Goal: Submit feedback/report problem

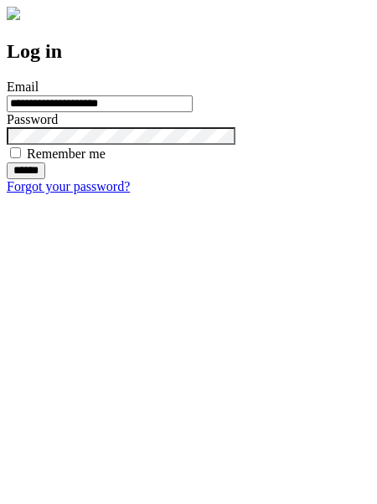
type input "**********"
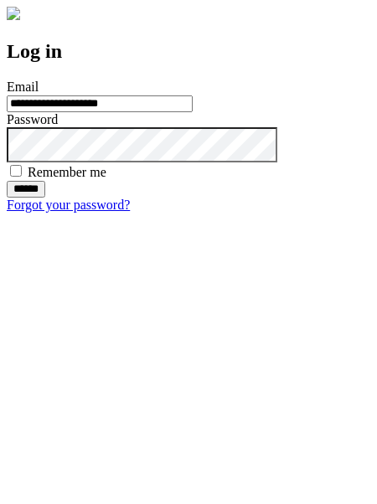
click at [45, 197] on input "******" at bounding box center [26, 189] width 38 height 17
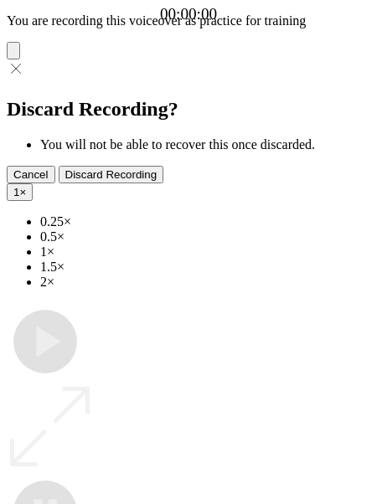
type input "**********"
